Goal: Transaction & Acquisition: Purchase product/service

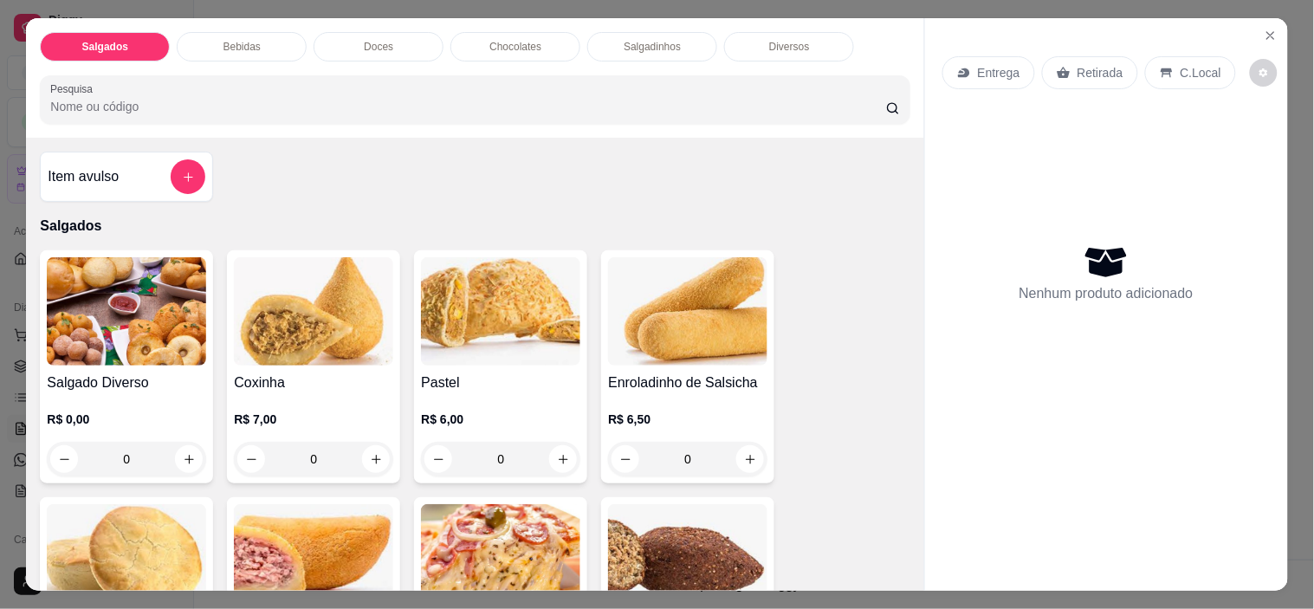
click at [1180, 64] on p "C.Local" at bounding box center [1200, 72] width 41 height 17
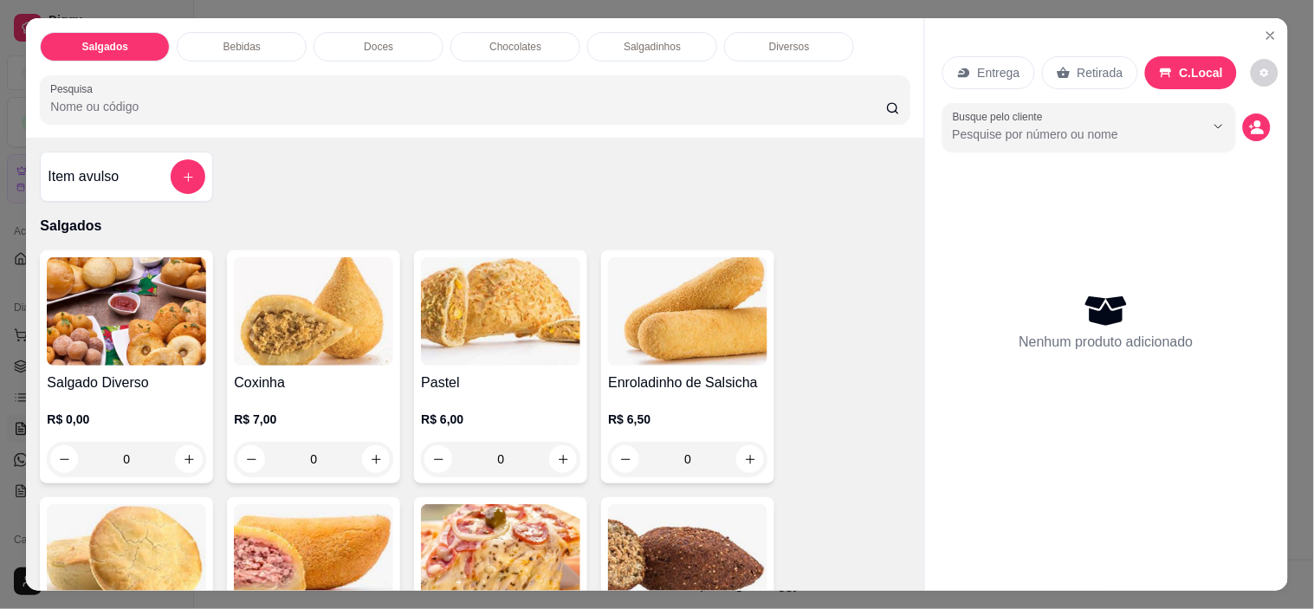
click at [1193, 127] on button "Show suggestions" at bounding box center [1194, 127] width 28 height 28
type input "Bárba"
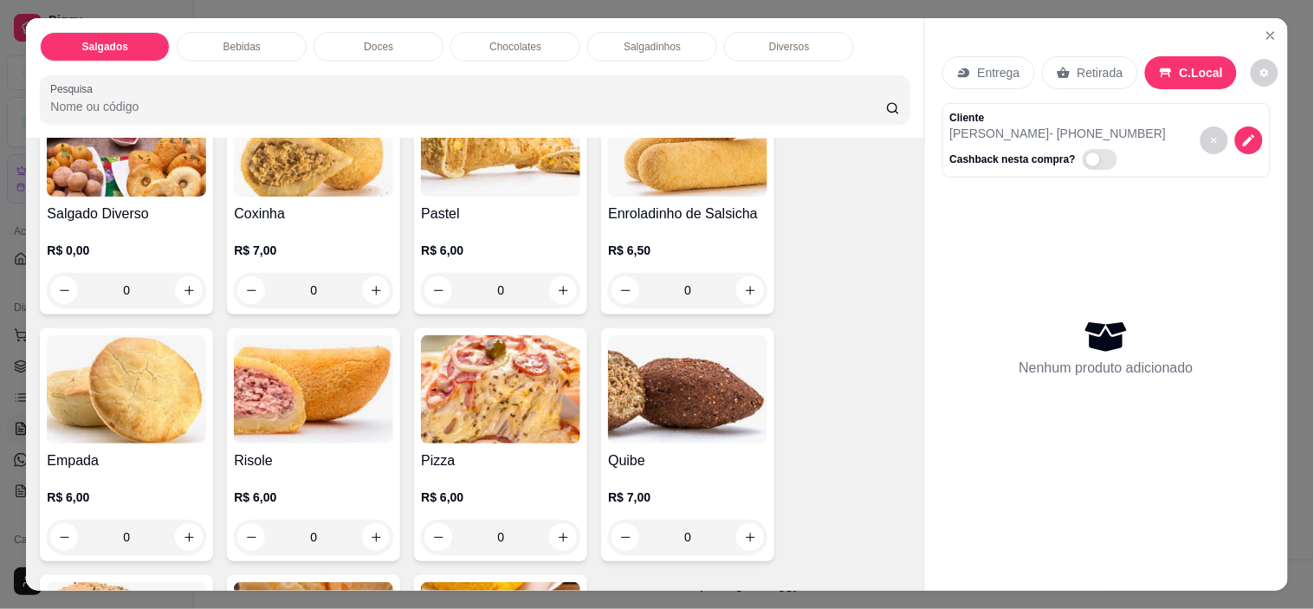
scroll to position [212, 0]
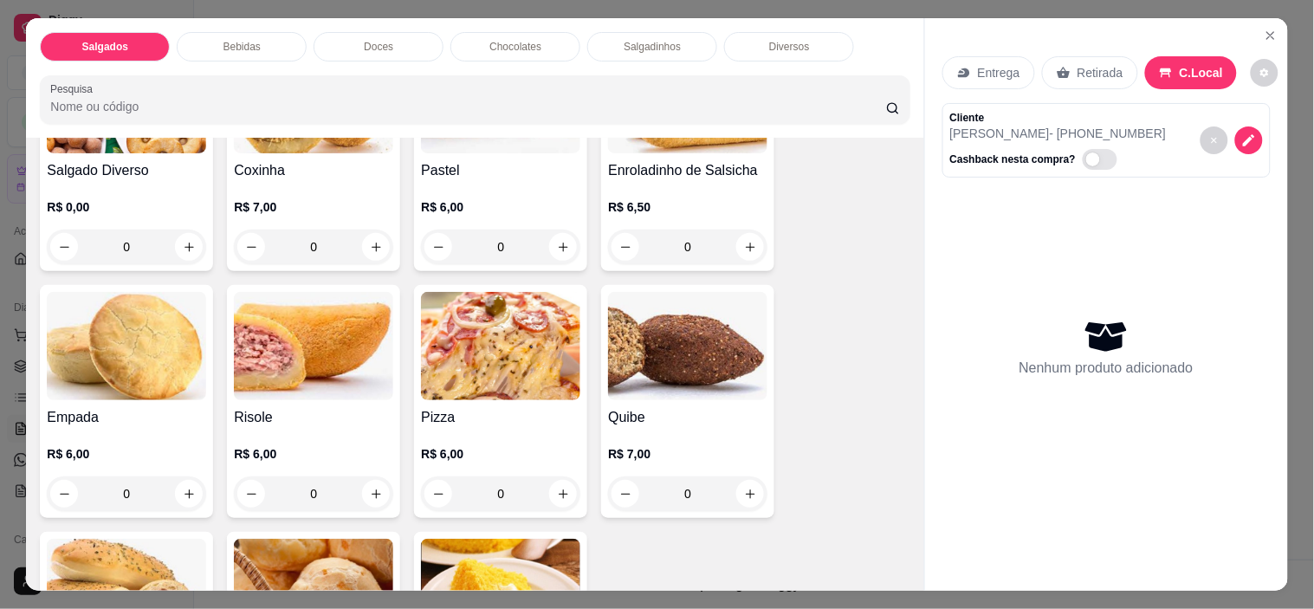
click at [483, 445] on p "R$ 6,00" at bounding box center [500, 453] width 159 height 17
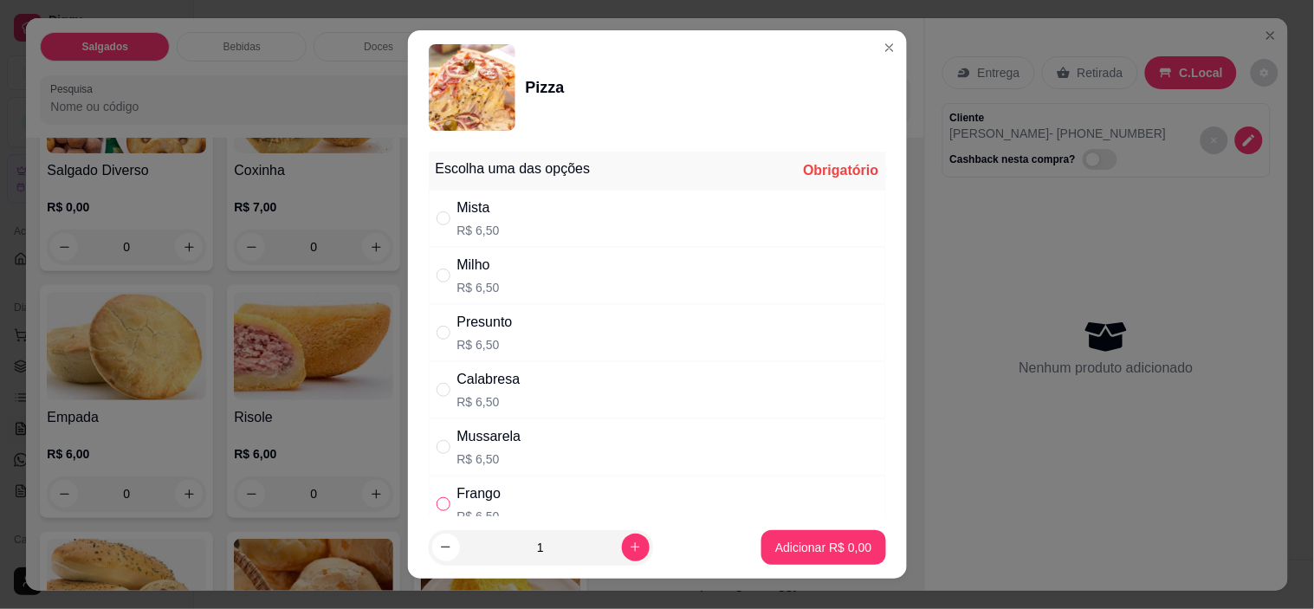
click at [436, 502] on input "" at bounding box center [443, 504] width 14 height 14
radio input "true"
click at [816, 540] on p "Adicionar R$ 6,50" at bounding box center [824, 547] width 94 height 16
type input "1"
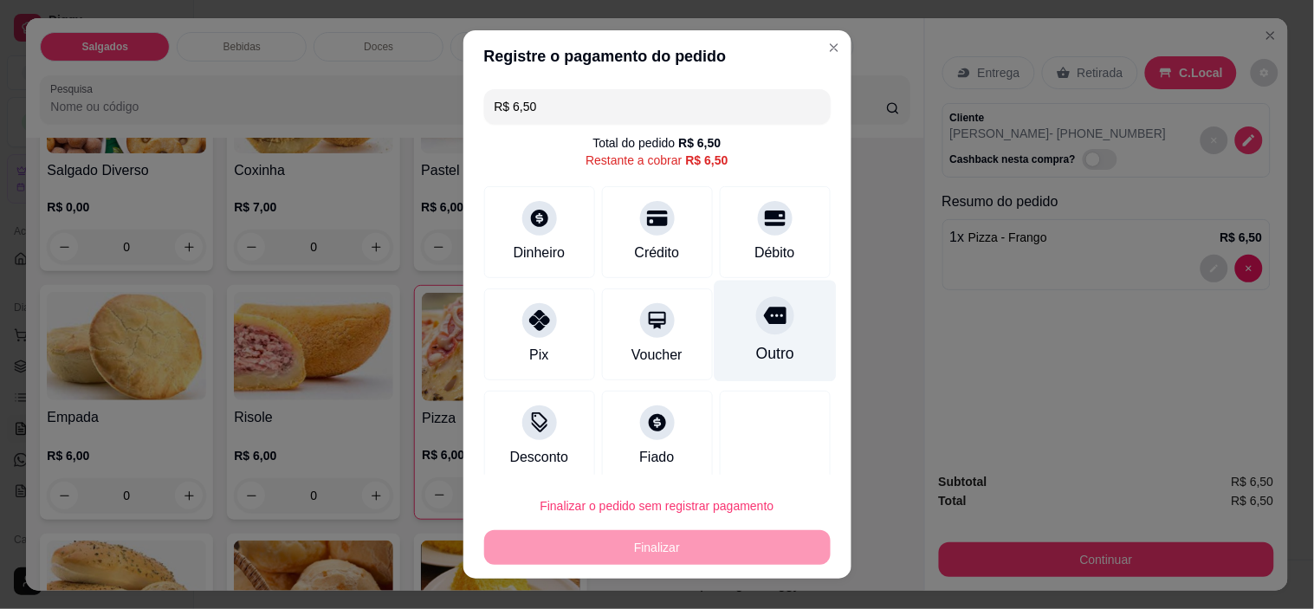
click at [763, 326] on icon at bounding box center [774, 315] width 23 height 23
type input "R$ 0,00"
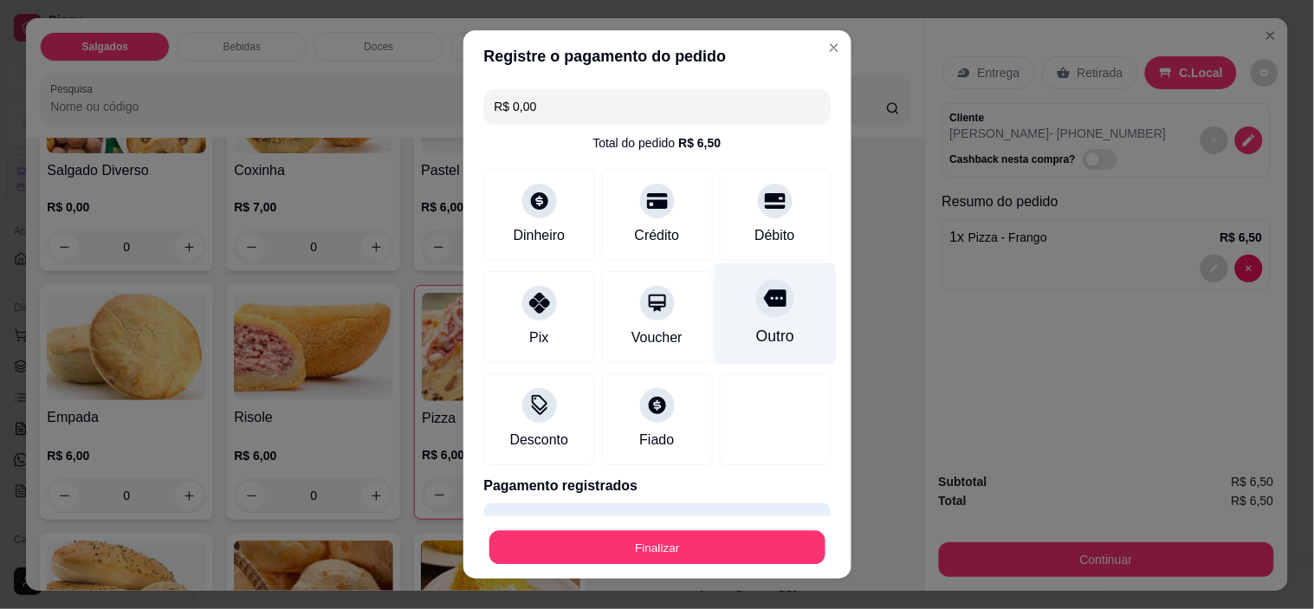
click at [712, 540] on button "Finalizar" at bounding box center [657, 547] width 336 height 34
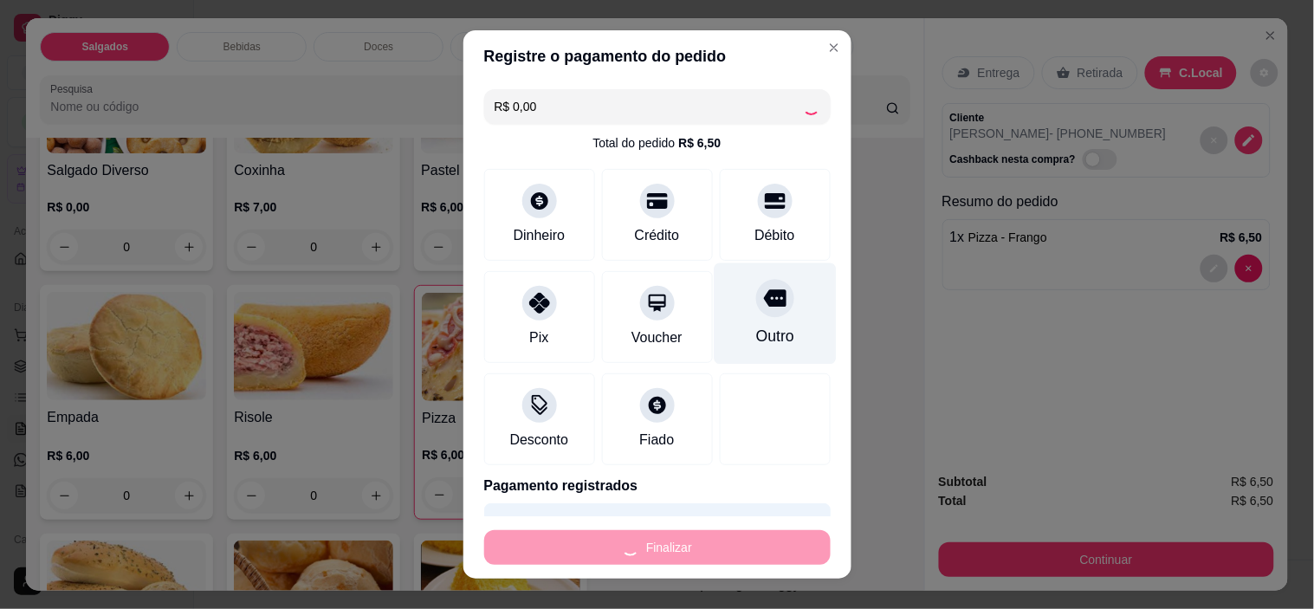
type input "0"
type input "-R$ 6,50"
